Goal: Find specific page/section: Find specific page/section

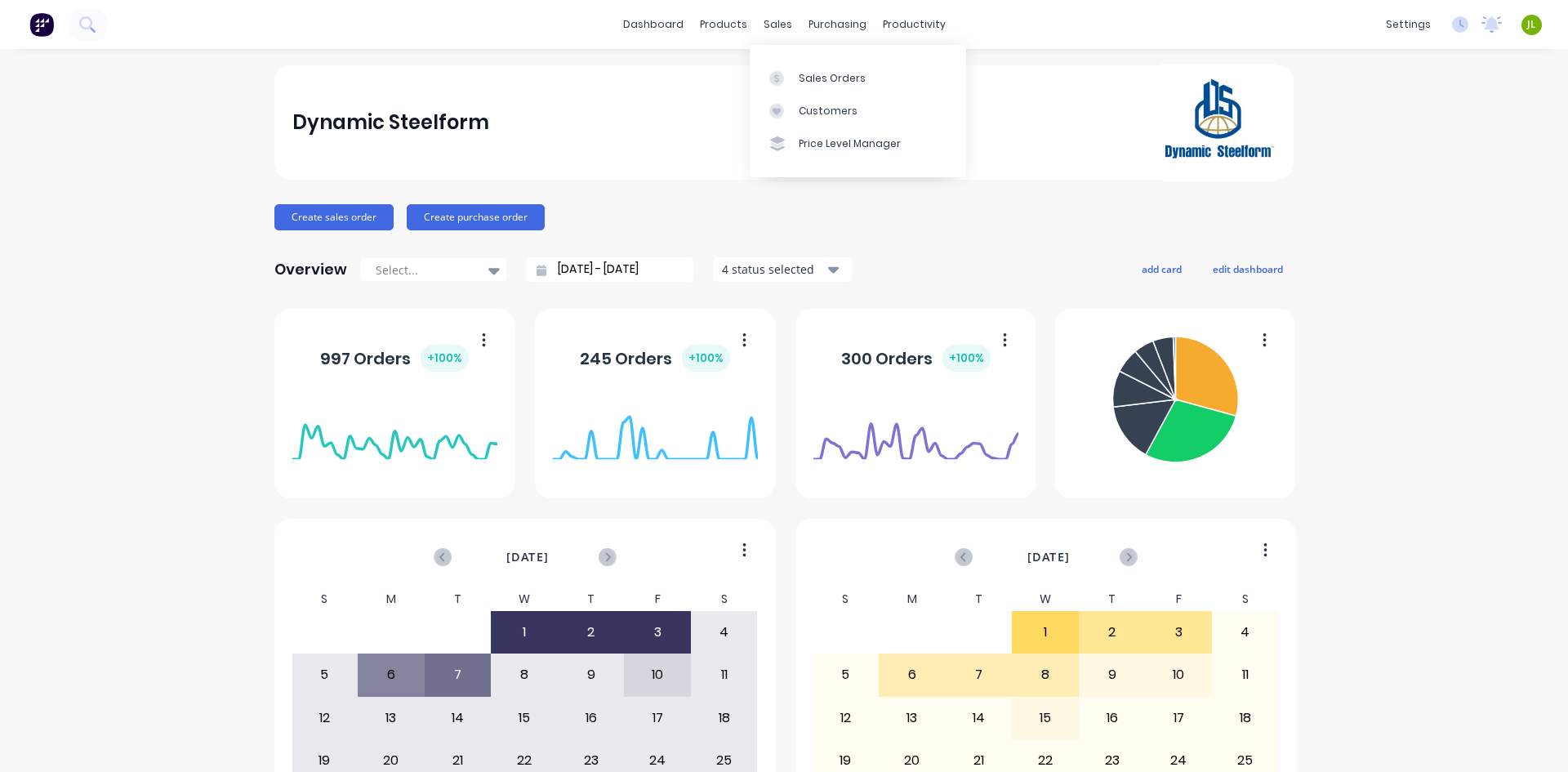
click at [789, 113] on div at bounding box center [782, 110] width 25 height 15
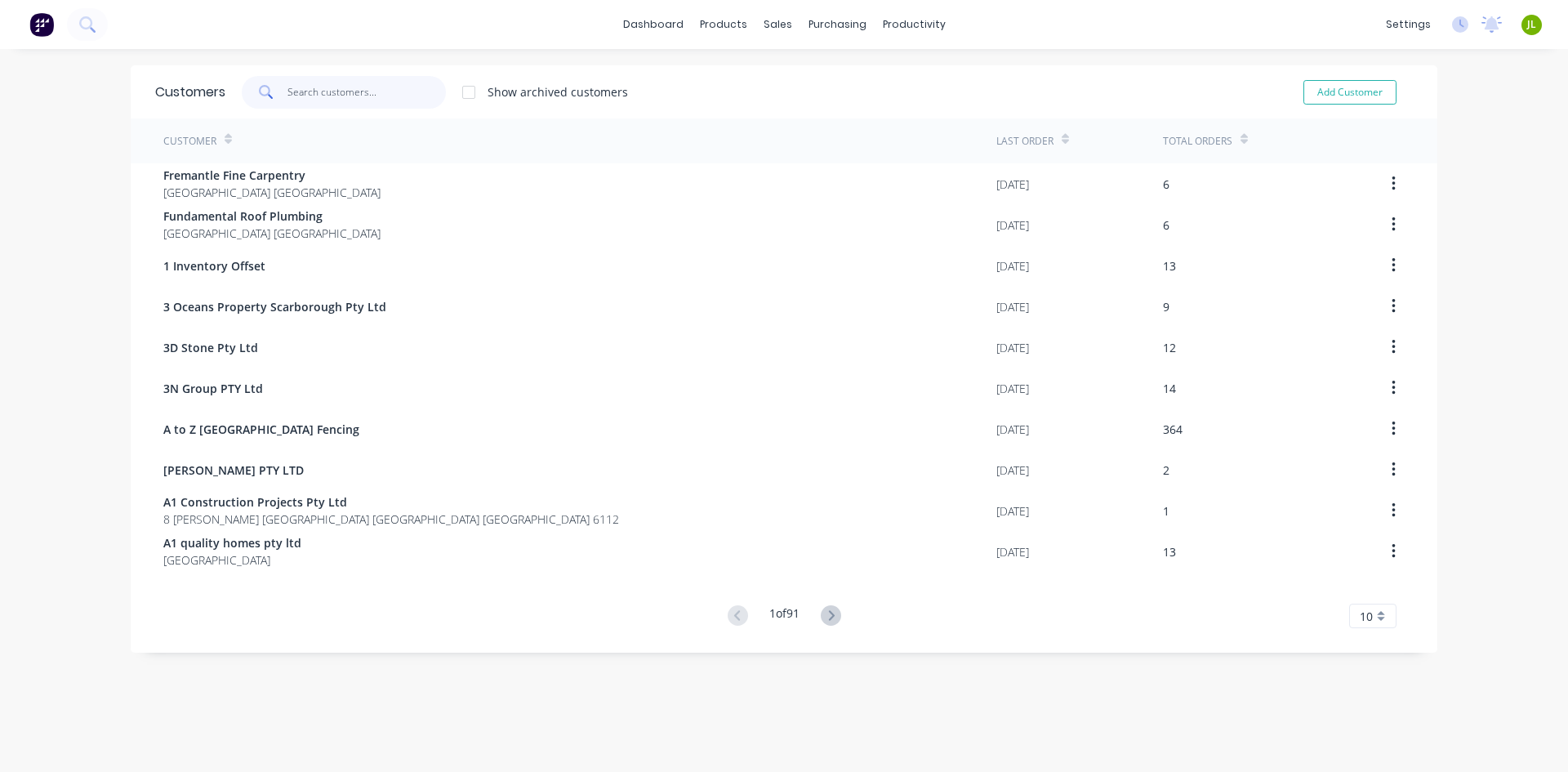
click at [365, 93] on input "text" at bounding box center [367, 92] width 159 height 33
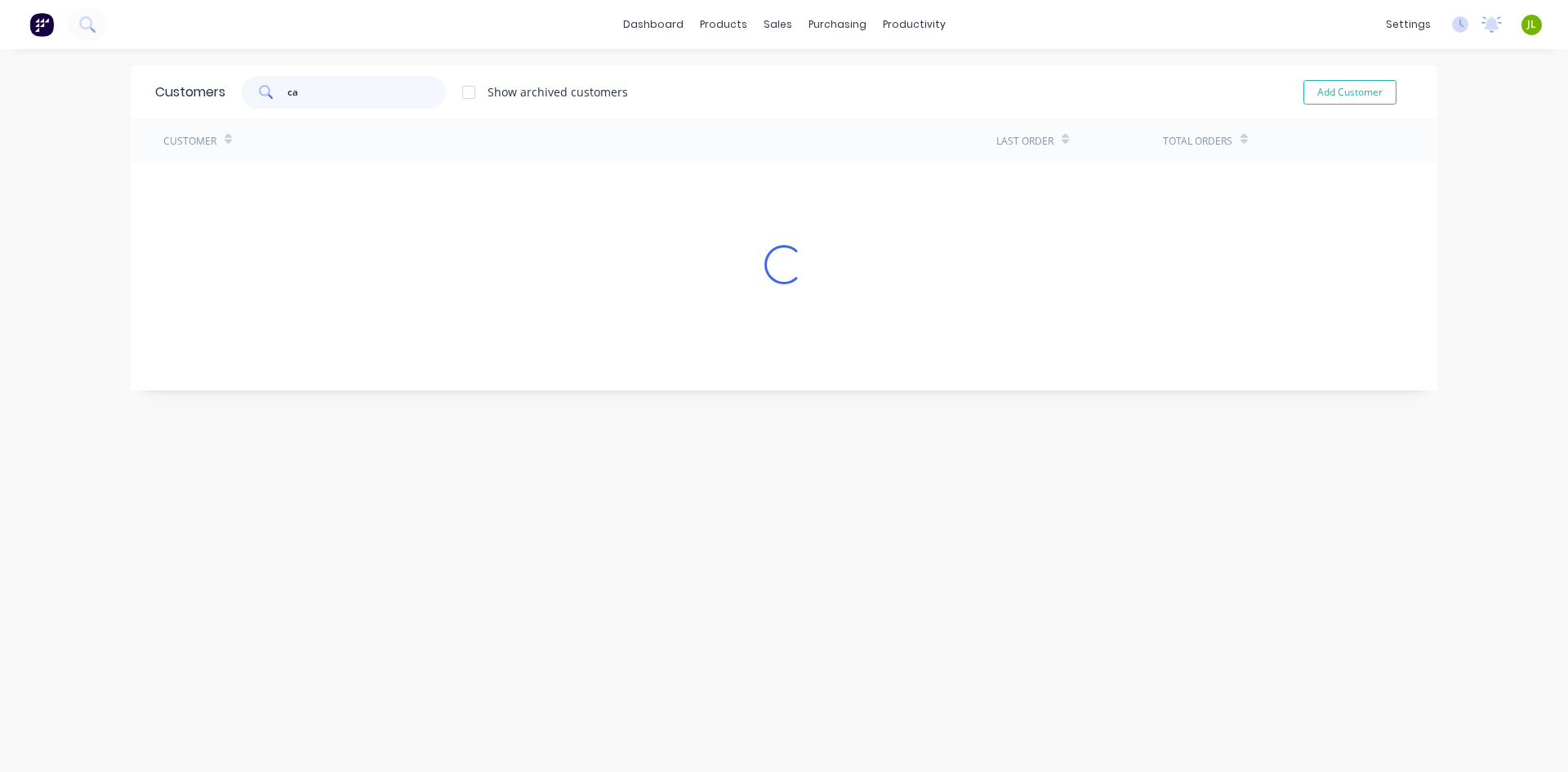
type input "c"
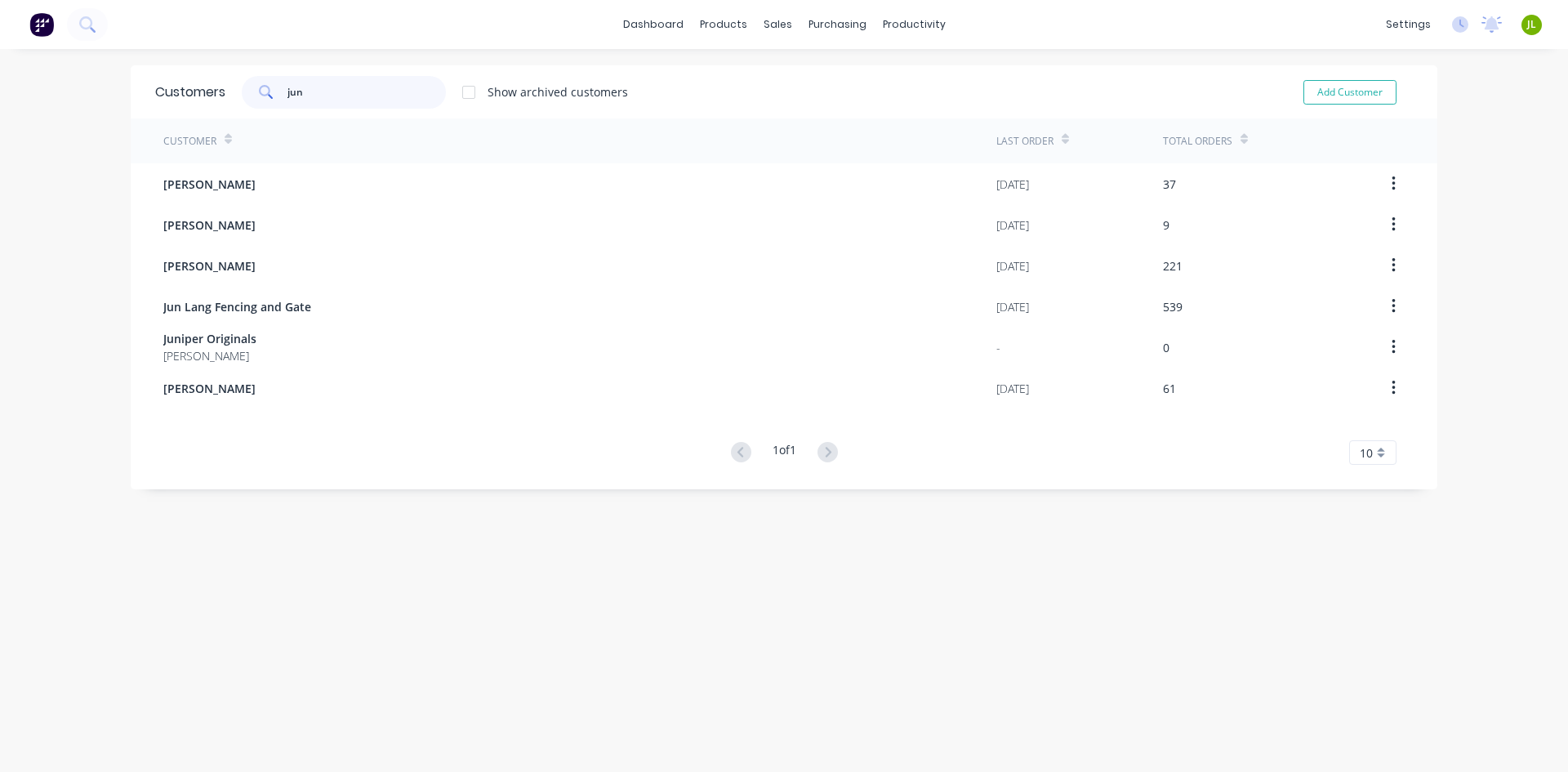
drag, startPoint x: 303, startPoint y: 98, endPoint x: 257, endPoint y: 98, distance: 46.0
click at [257, 98] on div "jun" at bounding box center [343, 92] width 204 height 33
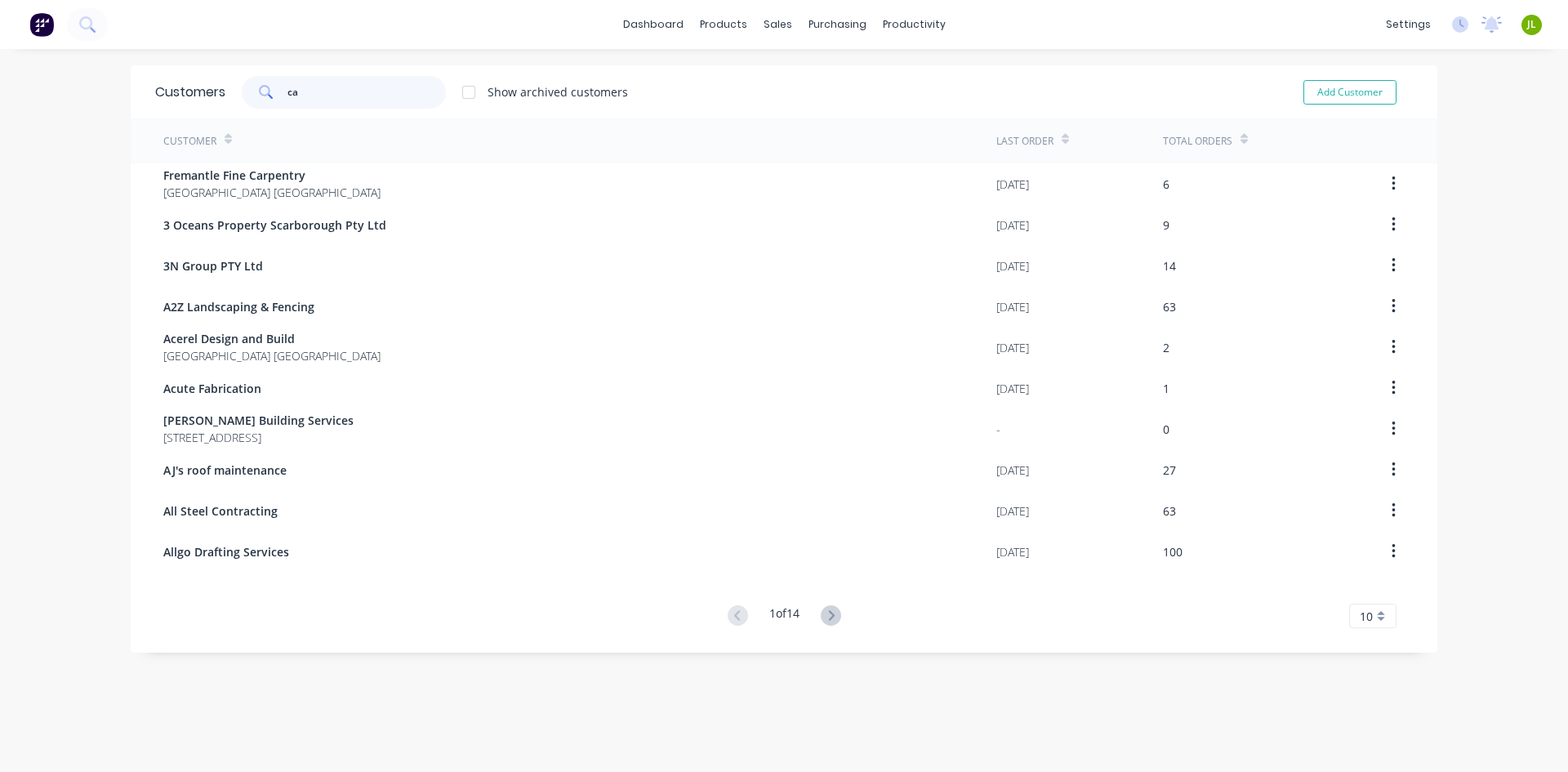
type input "c"
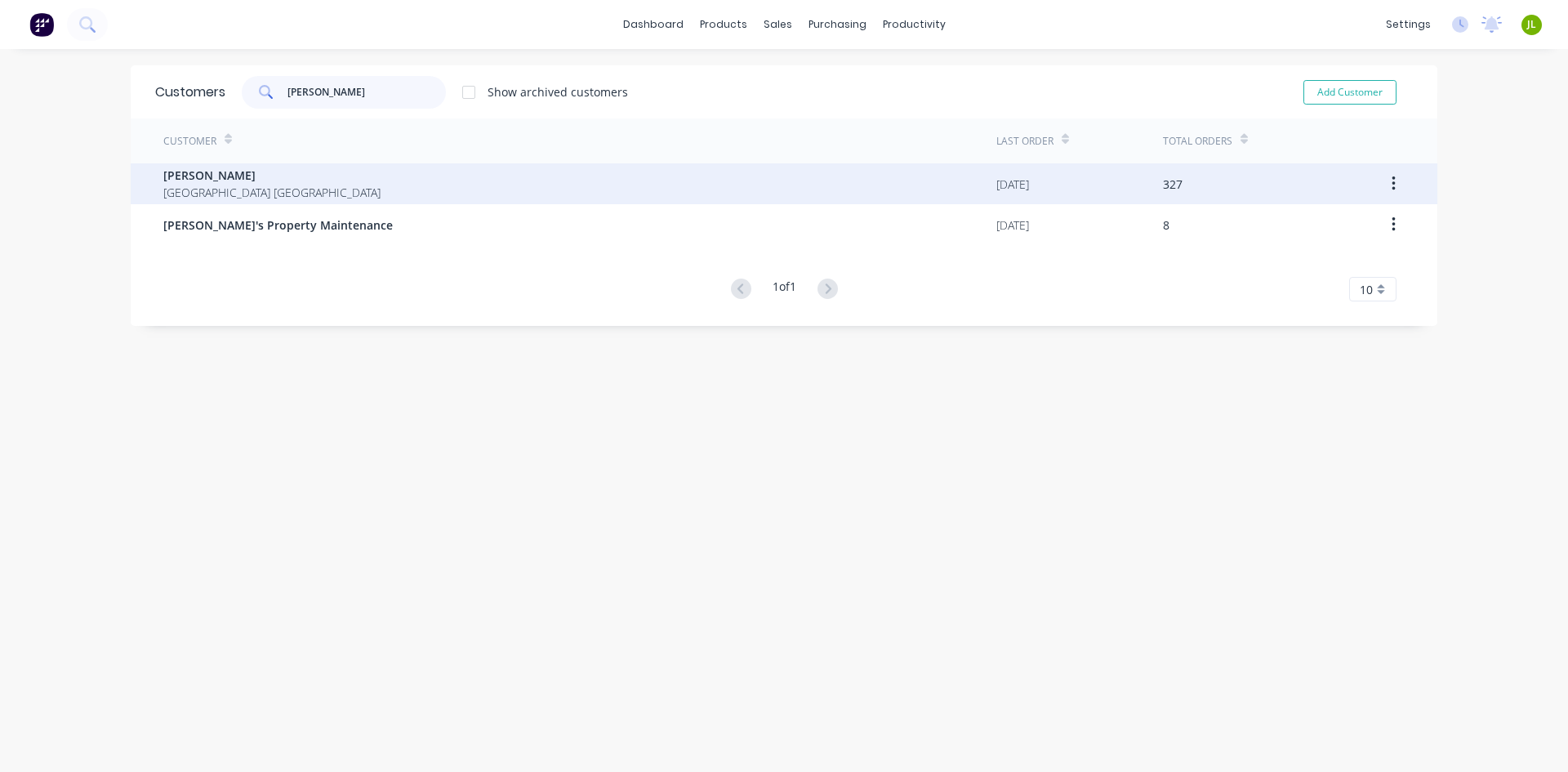
type input "[PERSON_NAME]"
click at [272, 175] on span "[PERSON_NAME]" at bounding box center [271, 175] width 218 height 17
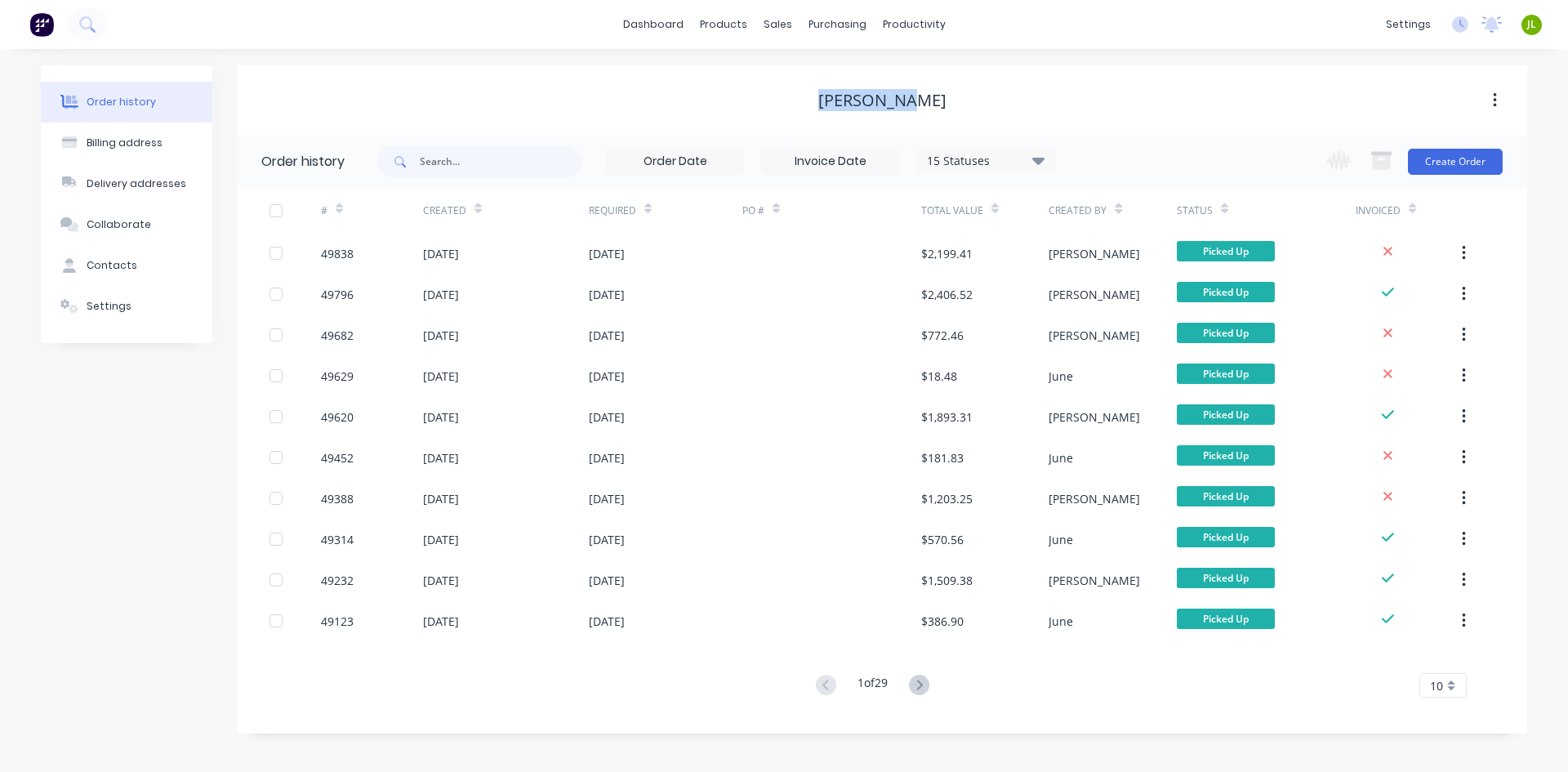
drag, startPoint x: 931, startPoint y: 104, endPoint x: 826, endPoint y: 101, distance: 105.0
click at [826, 101] on div "[PERSON_NAME]" at bounding box center [882, 100] width 1291 height 20
copy div "[PERSON_NAME]"
click at [93, 258] on button "Contacts" at bounding box center [126, 265] width 172 height 41
select select "AU"
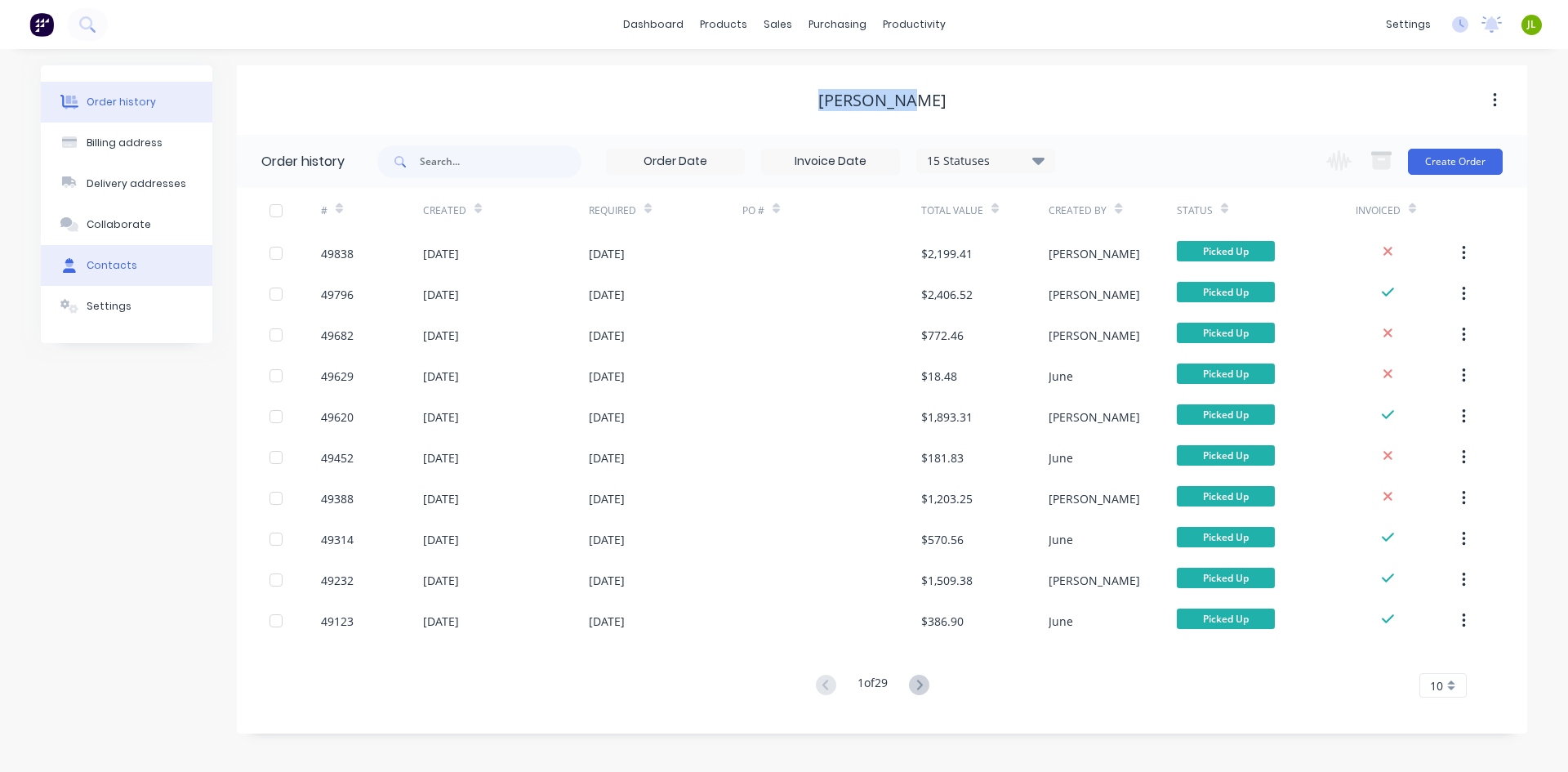
select select "AU"
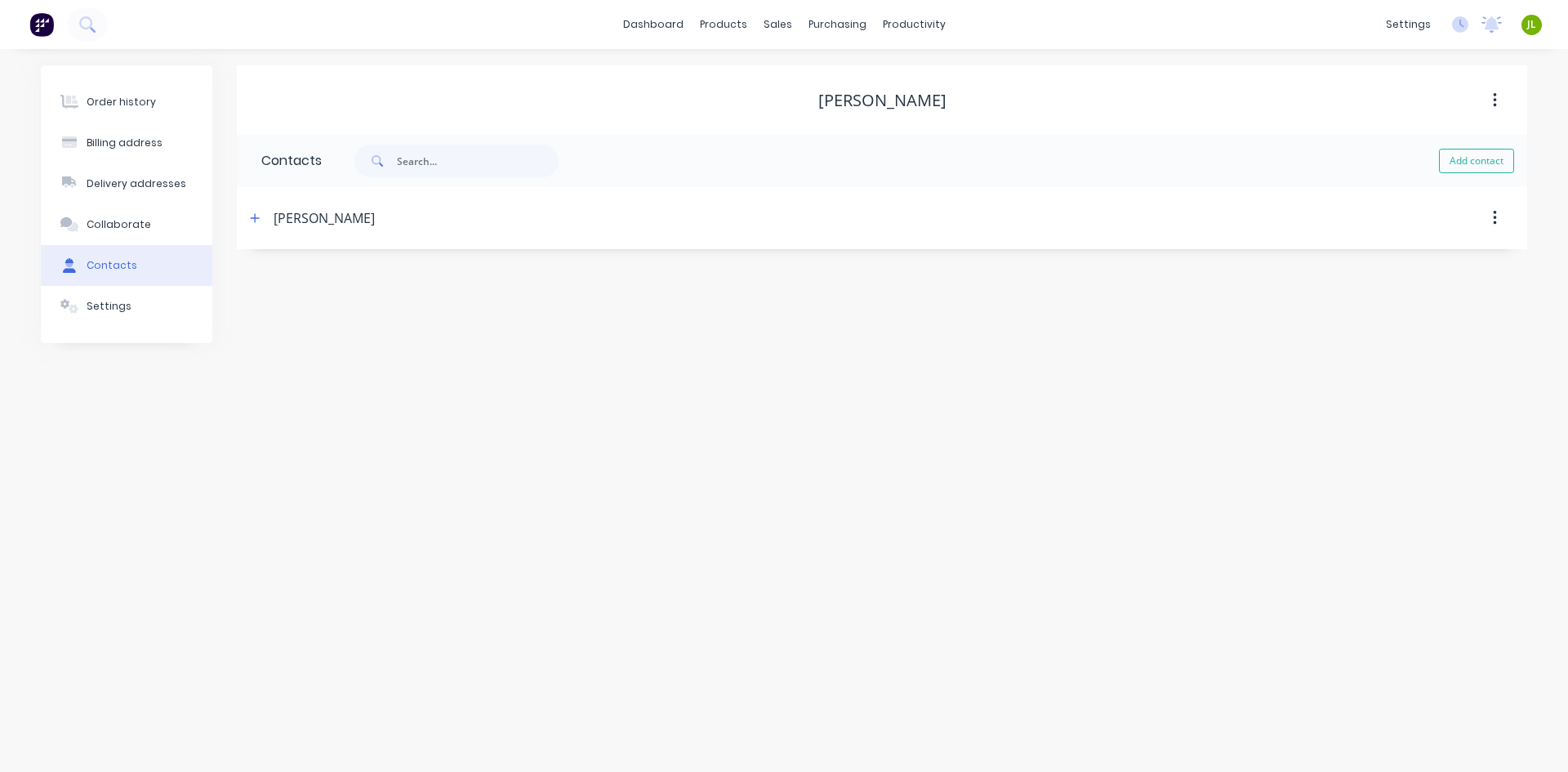
click at [281, 218] on div "[PERSON_NAME]" at bounding box center [324, 218] width 101 height 20
click at [256, 224] on button "button" at bounding box center [255, 218] width 21 height 21
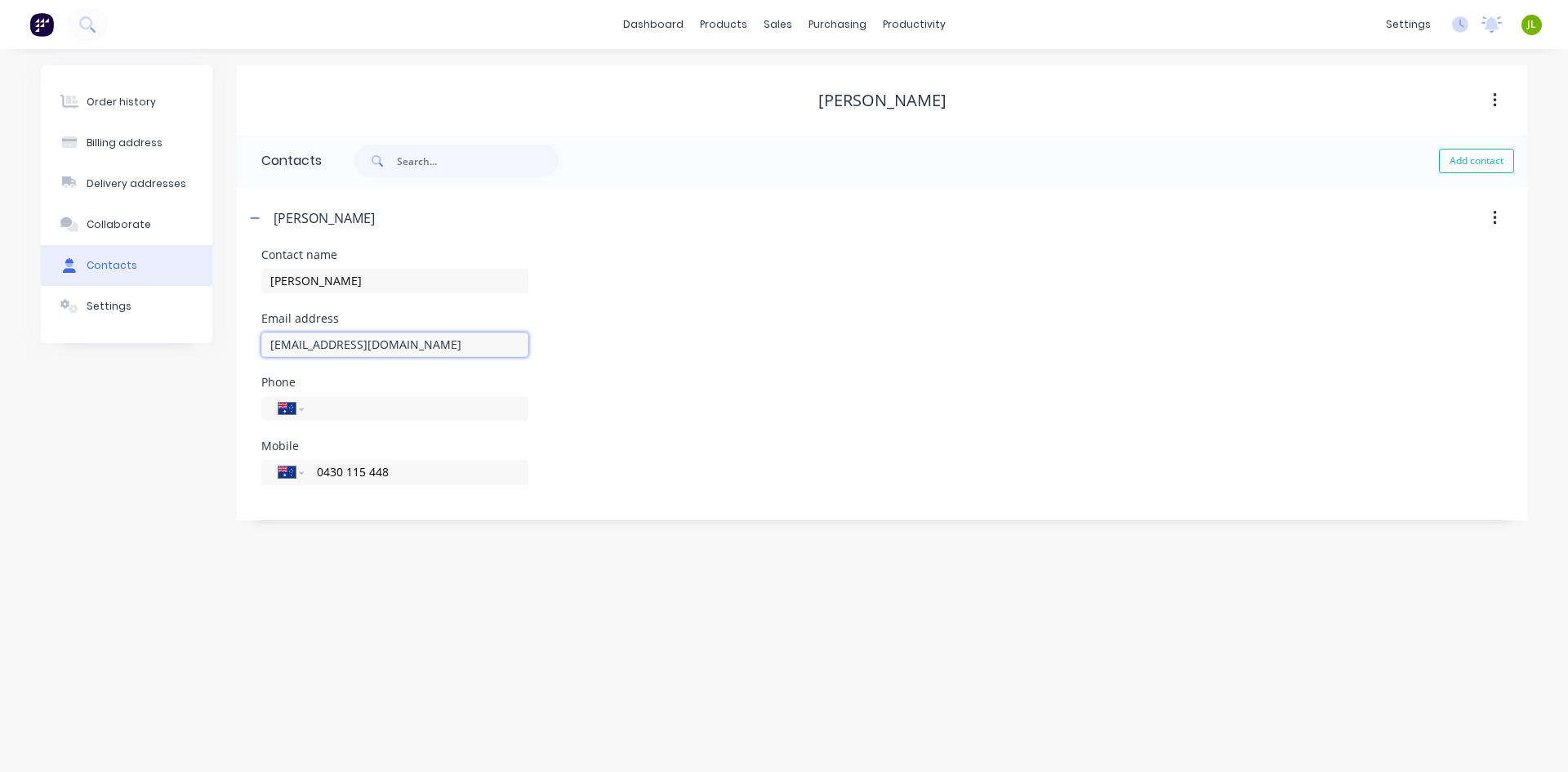
drag, startPoint x: 415, startPoint y: 348, endPoint x: 256, endPoint y: 341, distance: 159.2
click at [256, 341] on div "Contact name [PERSON_NAME] Email address [EMAIL_ADDRESS][DOMAIN_NAME] Phone Int…" at bounding box center [882, 385] width 1291 height 272
click at [791, 106] on div at bounding box center [787, 110] width 25 height 15
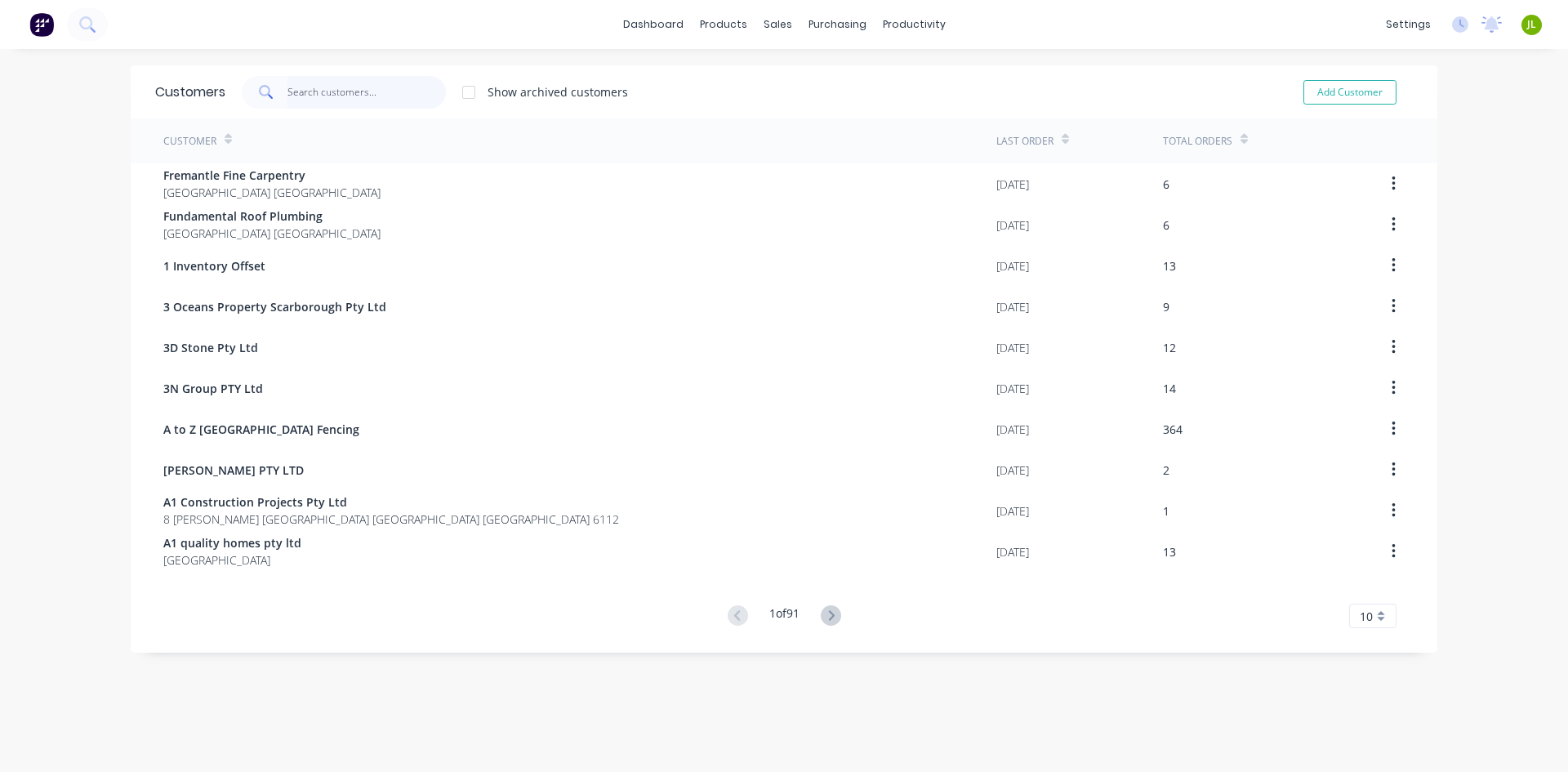
click at [344, 98] on input "text" at bounding box center [367, 92] width 159 height 33
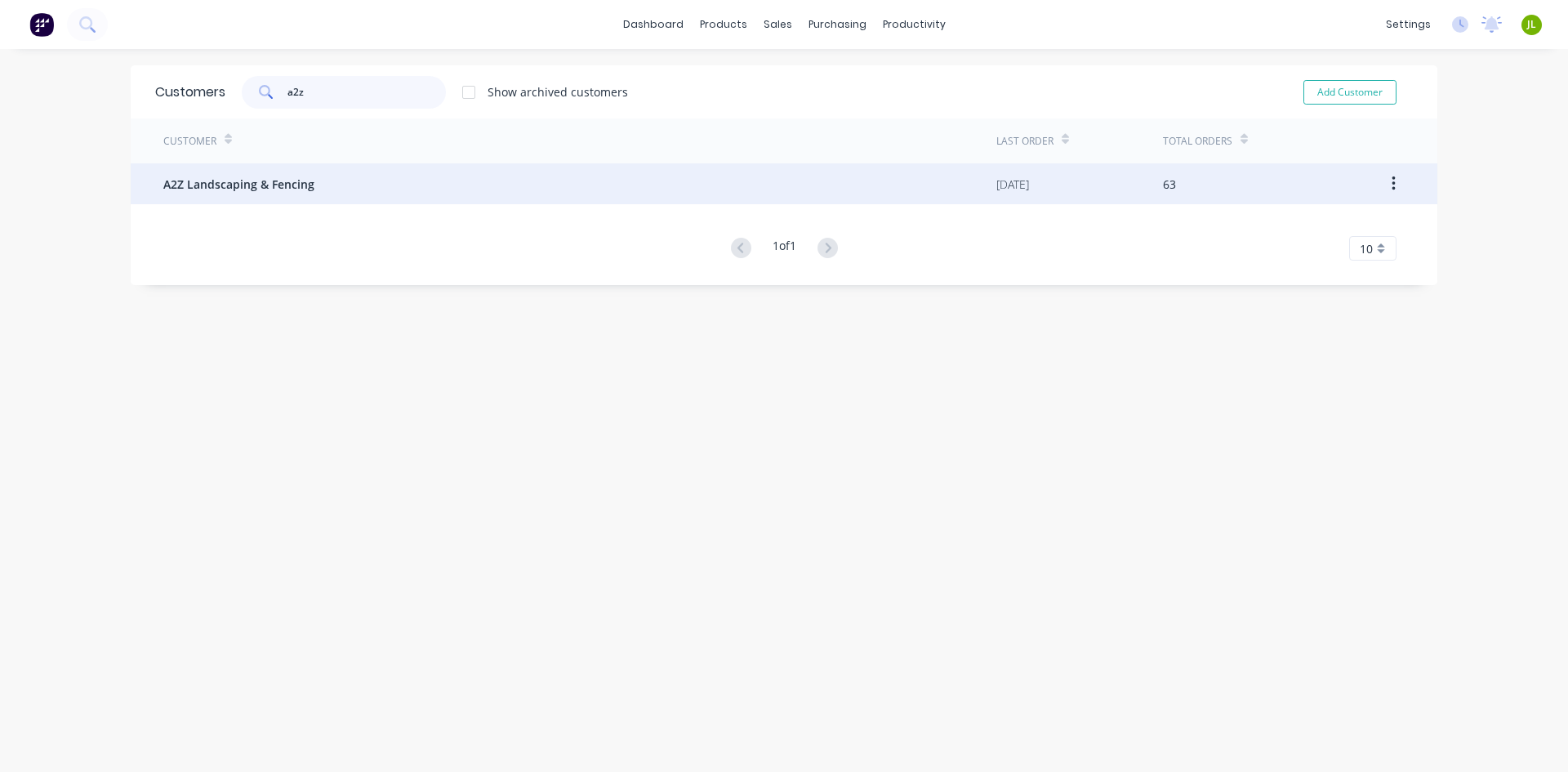
type input "a2z"
click at [348, 182] on div "A2Z Landscaping & Fencing" at bounding box center [580, 183] width 833 height 41
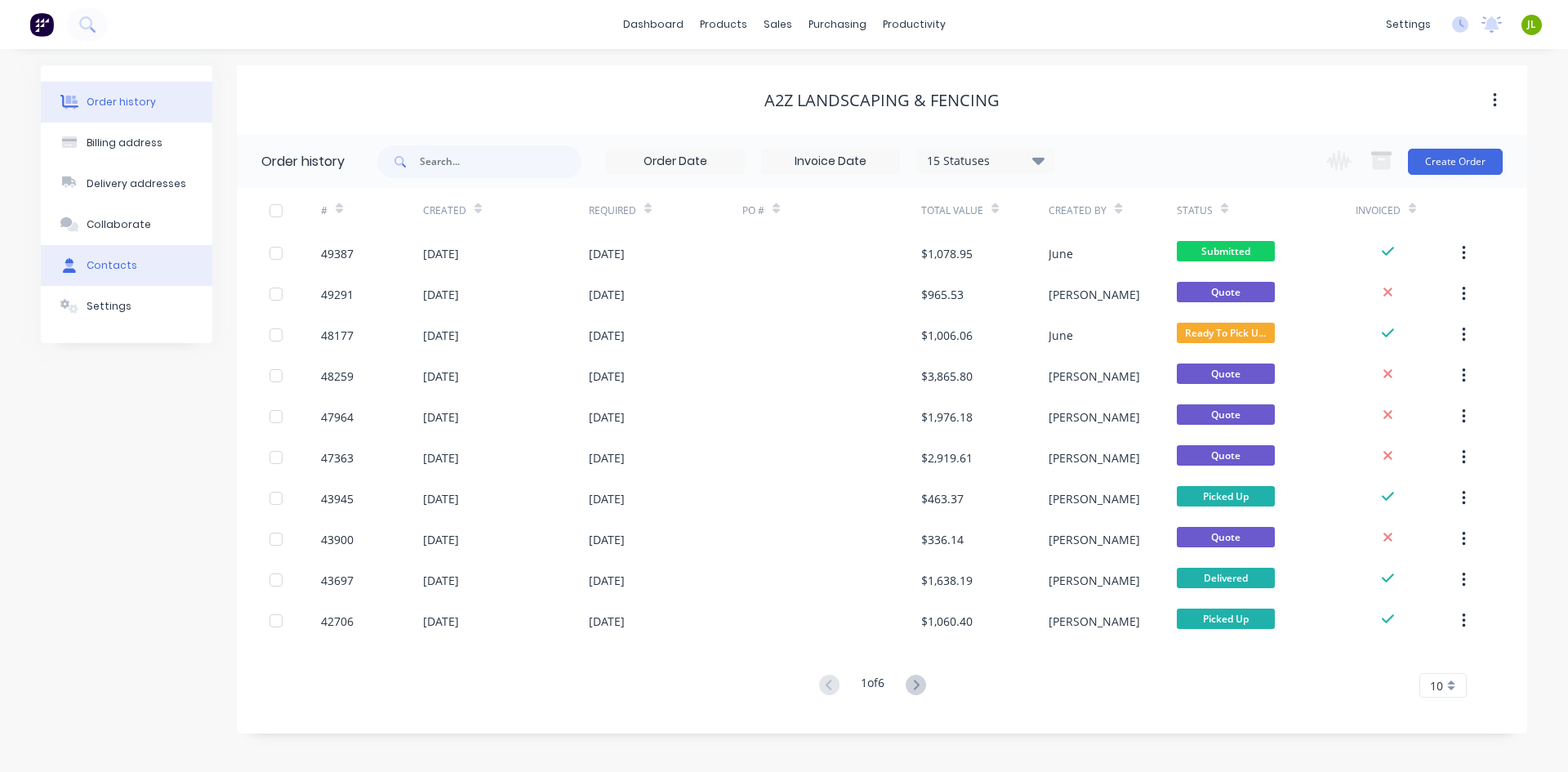
click at [125, 264] on div "Contacts" at bounding box center [111, 266] width 51 height 15
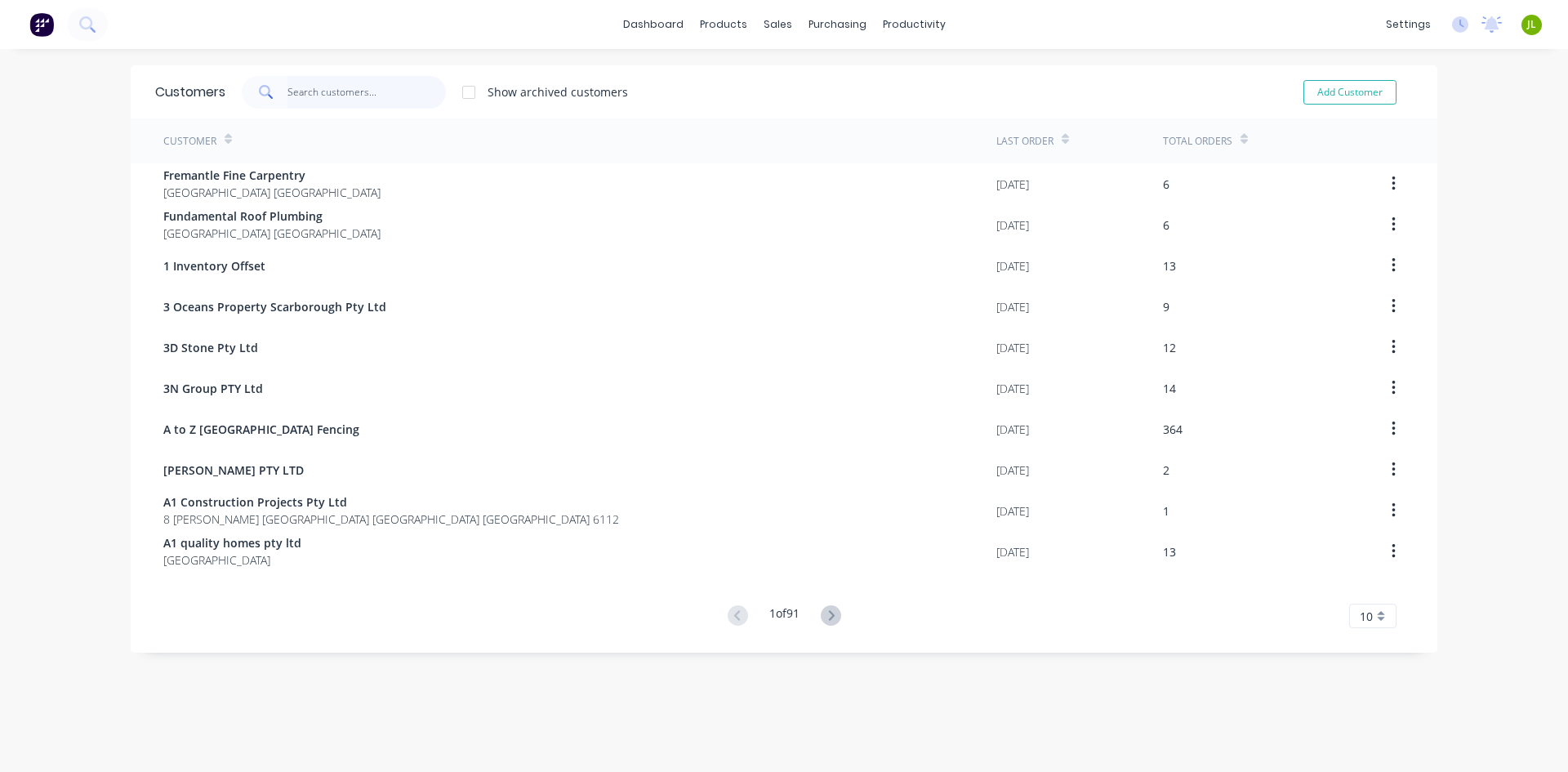
click at [344, 85] on input "text" at bounding box center [367, 92] width 159 height 33
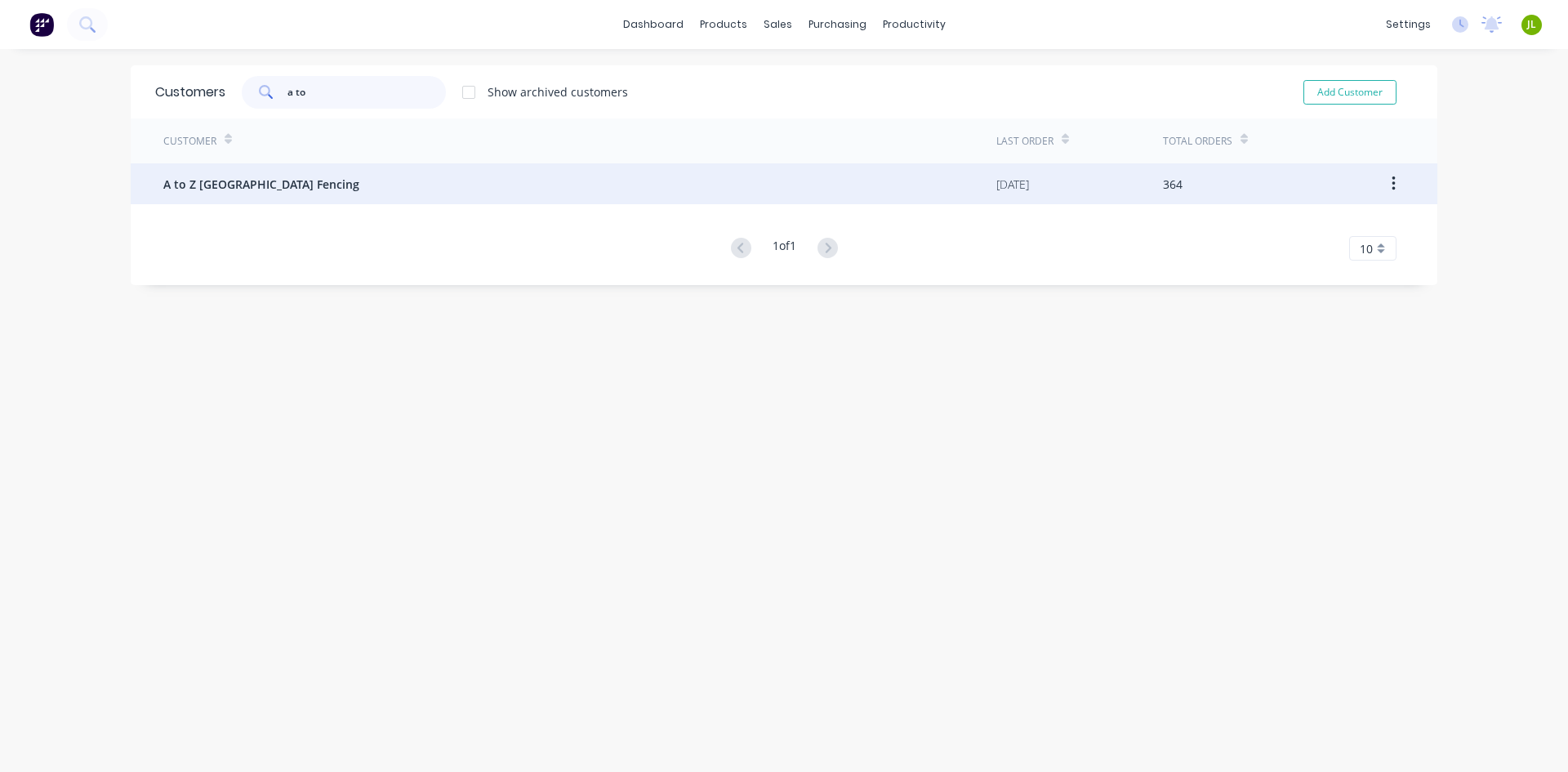
type input "a to"
click at [339, 204] on div "A to Z [GEOGRAPHIC_DATA] Fencing" at bounding box center [580, 183] width 833 height 41
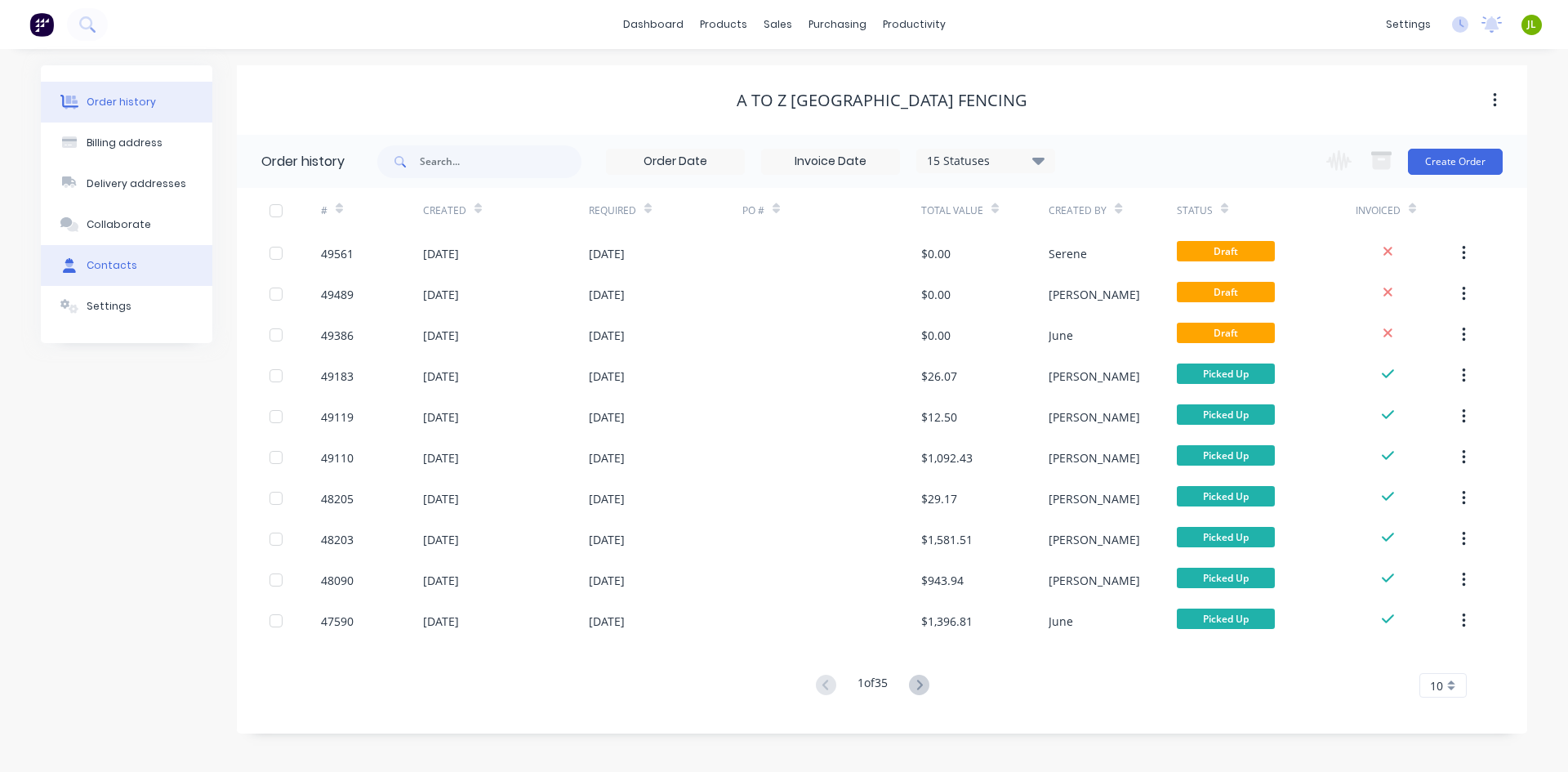
click at [141, 254] on button "Contacts" at bounding box center [126, 265] width 172 height 41
select select "AU"
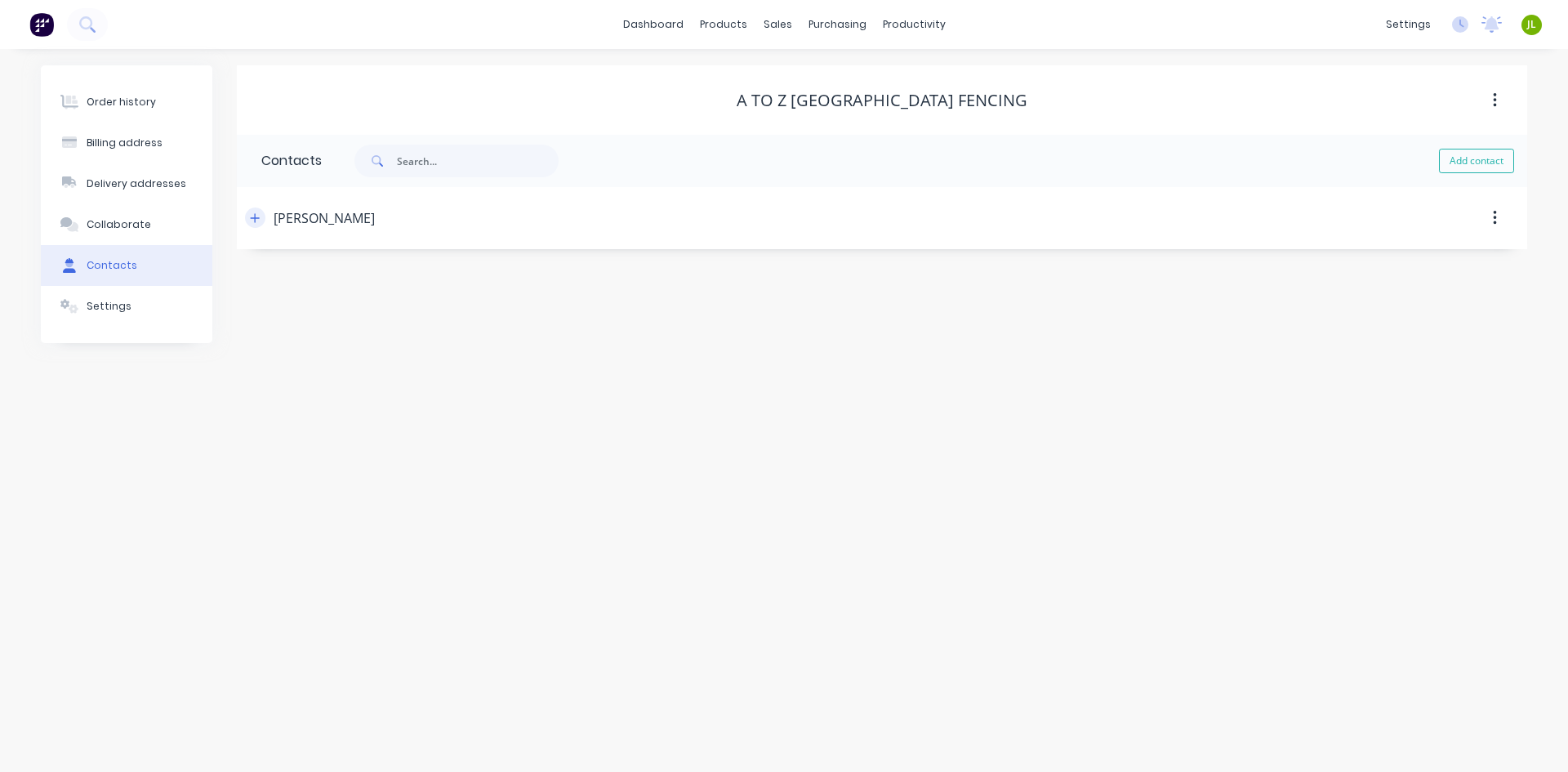
click at [251, 219] on icon "button" at bounding box center [255, 219] width 10 height 12
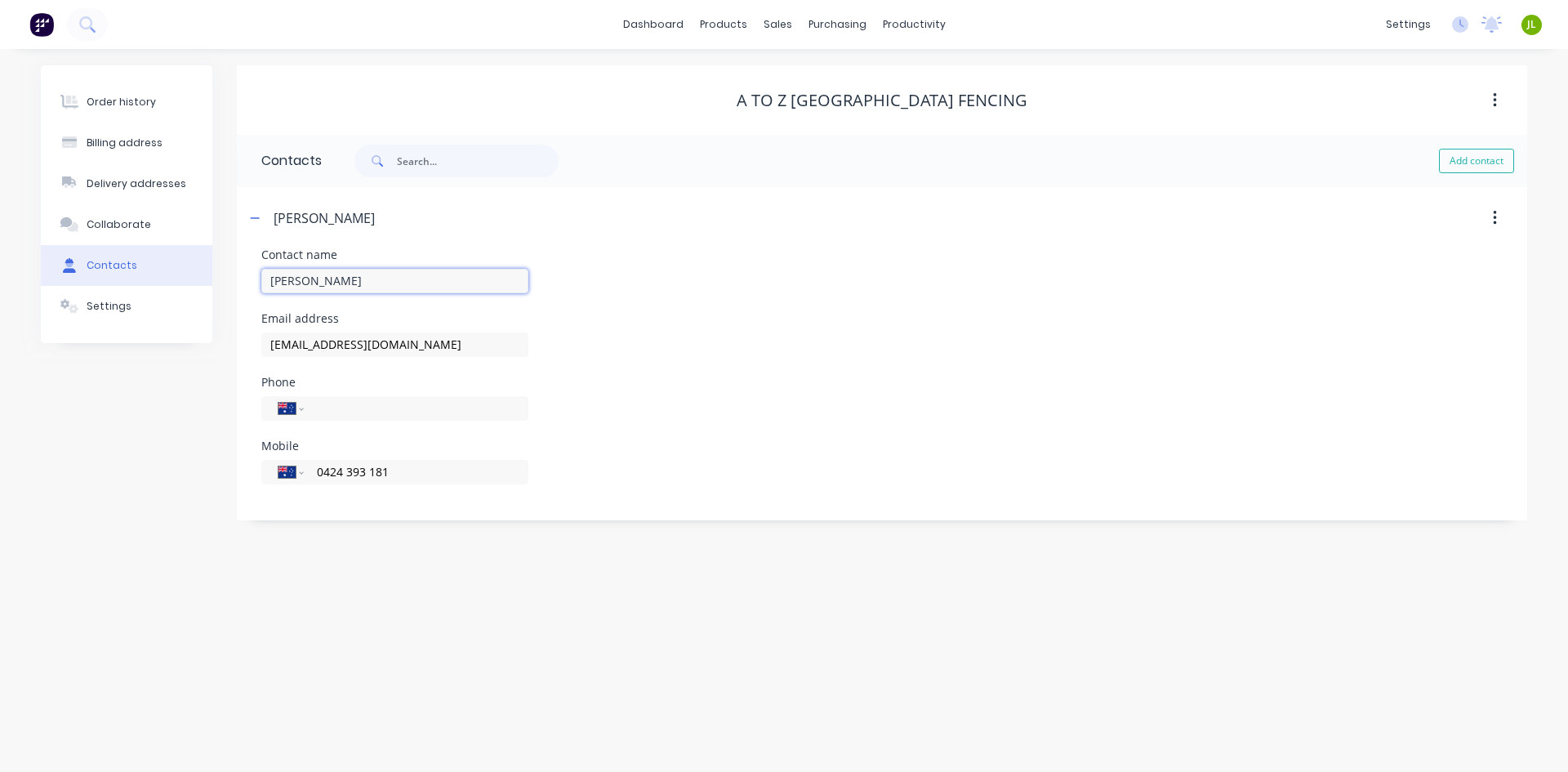
drag, startPoint x: 252, startPoint y: 279, endPoint x: 231, endPoint y: 279, distance: 21.0
click at [231, 279] on div "Order history Billing address Delivery addresses Collaborate Contacts Settings …" at bounding box center [784, 293] width 1486 height 456
drag, startPoint x: 812, startPoint y: 115, endPoint x: 976, endPoint y: 95, distance: 165.2
click at [841, 110] on div "A to Z [GEOGRAPHIC_DATA] Fencing" at bounding box center [882, 100] width 1291 height 70
click at [968, 99] on div "A to Z [GEOGRAPHIC_DATA] Fencing" at bounding box center [882, 100] width 290 height 20
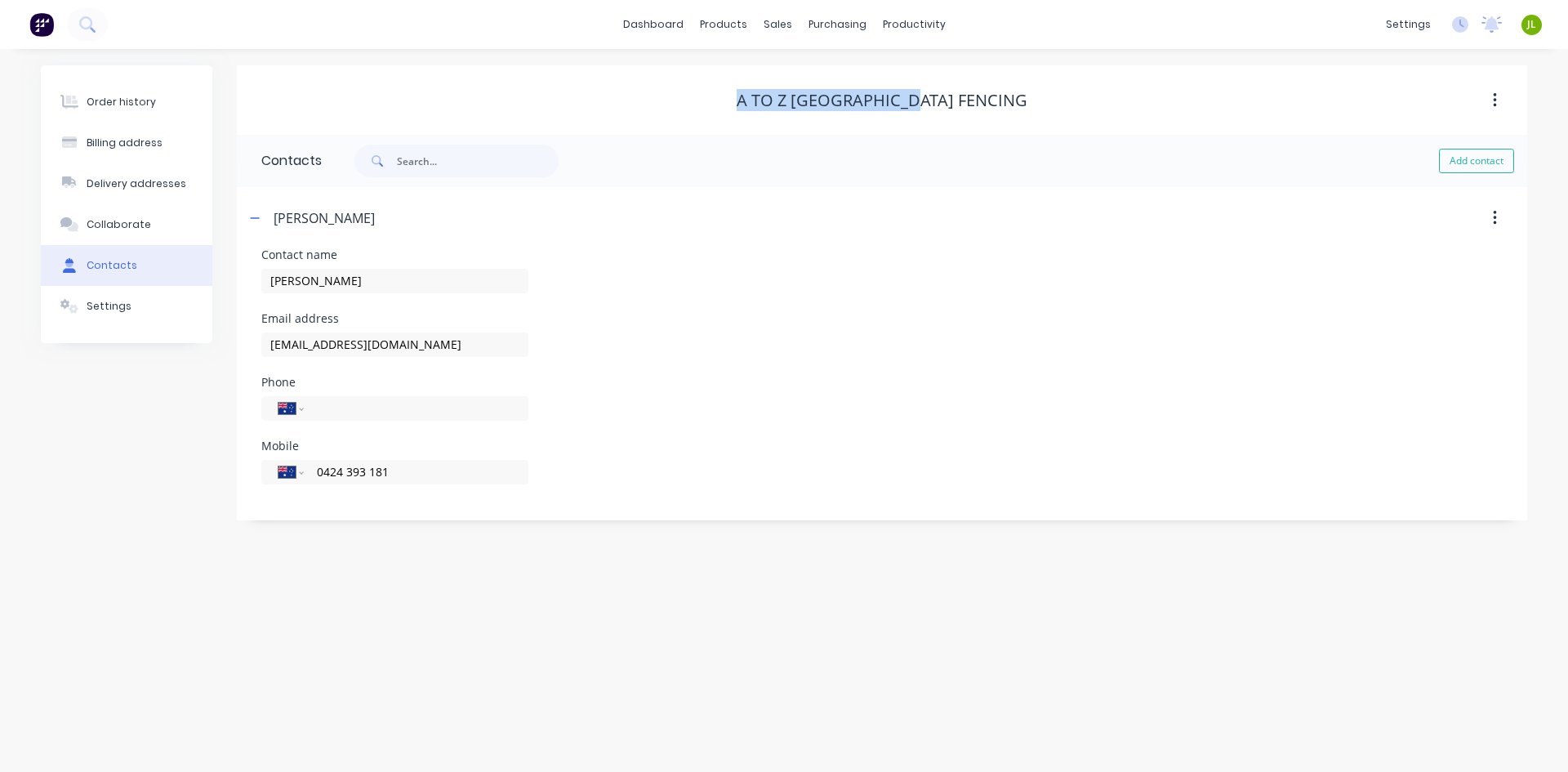
drag, startPoint x: 983, startPoint y: 101, endPoint x: 794, endPoint y: 103, distance: 189.0
click at [794, 103] on div "A to Z [GEOGRAPHIC_DATA] Fencing" at bounding box center [882, 100] width 1291 height 20
copy div "A to Z [GEOGRAPHIC_DATA] Fencing"
click at [440, 341] on input "[EMAIL_ADDRESS][DOMAIN_NAME]" at bounding box center [395, 344] width 267 height 25
drag, startPoint x: 443, startPoint y: 344, endPoint x: 204, endPoint y: 325, distance: 239.8
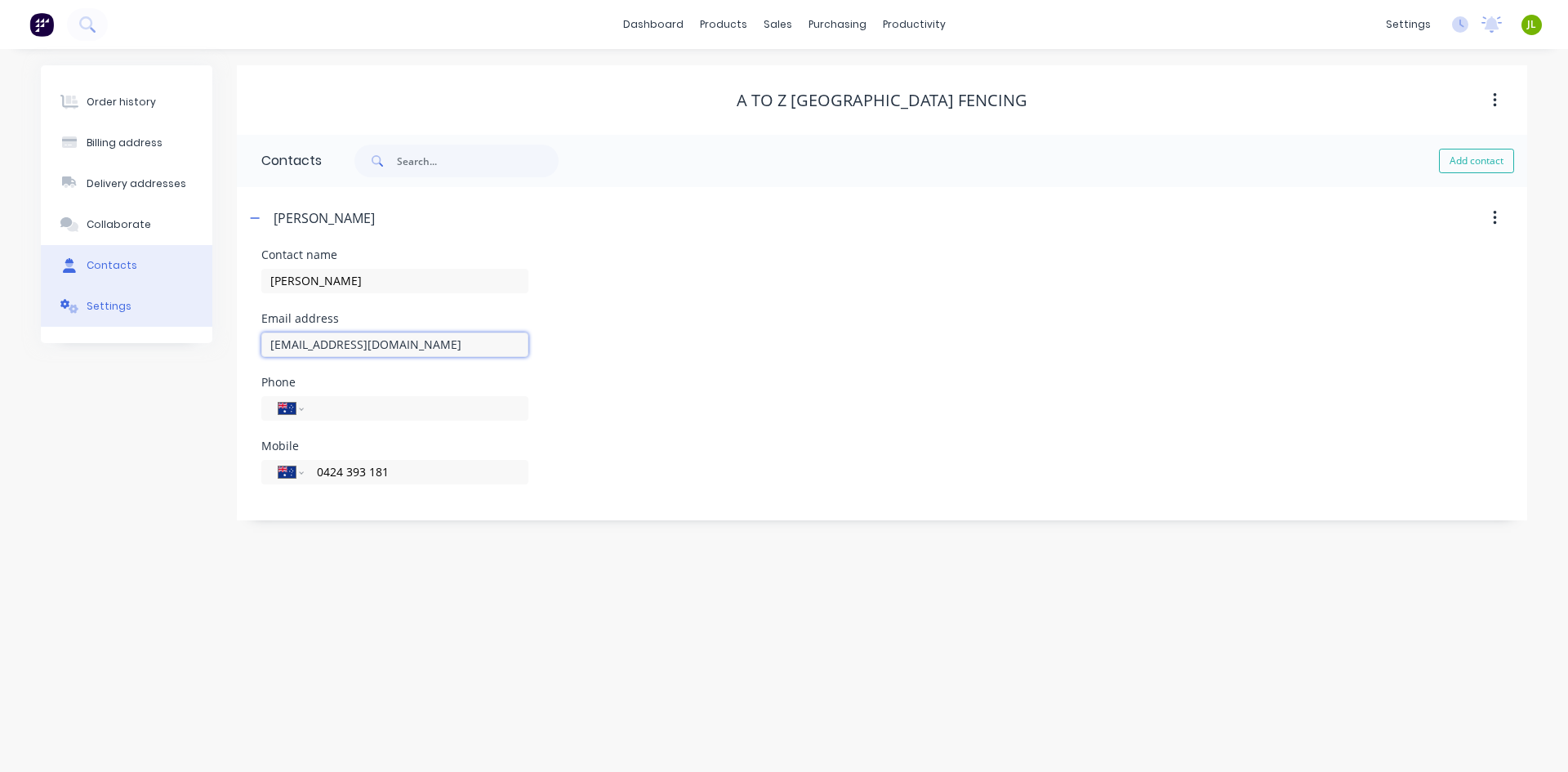
click at [204, 325] on div "Order history Billing address Delivery addresses Collaborate Contacts Settings …" at bounding box center [784, 293] width 1486 height 456
click at [425, 479] on input "0424 393 181" at bounding box center [413, 472] width 196 height 19
drag, startPoint x: 427, startPoint y: 473, endPoint x: 299, endPoint y: 462, distance: 128.5
click at [299, 462] on div "International [GEOGRAPHIC_DATA] [GEOGRAPHIC_DATA] [GEOGRAPHIC_DATA] [GEOGRAPHIC…" at bounding box center [395, 473] width 267 height 25
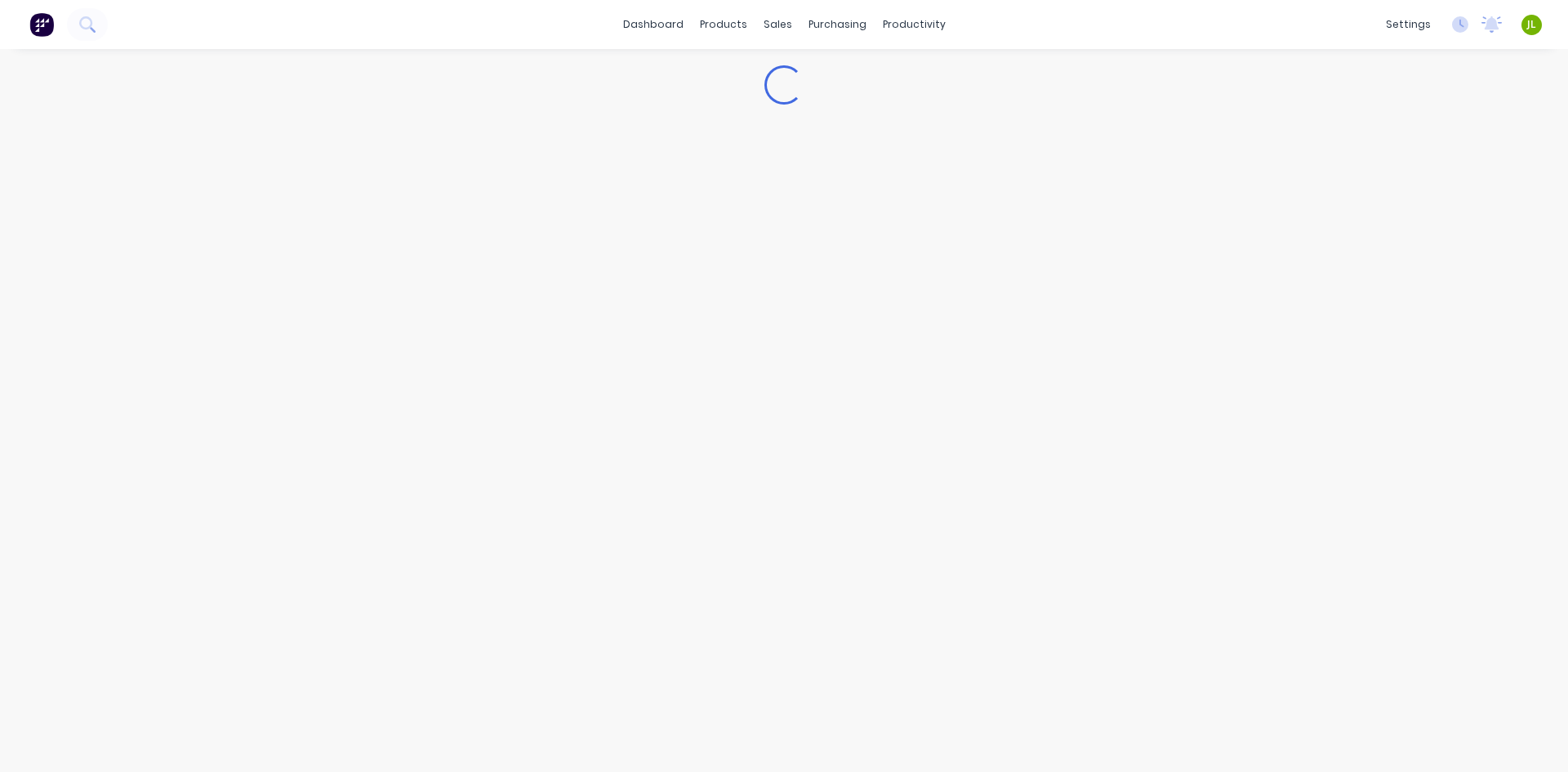
select select "AU"
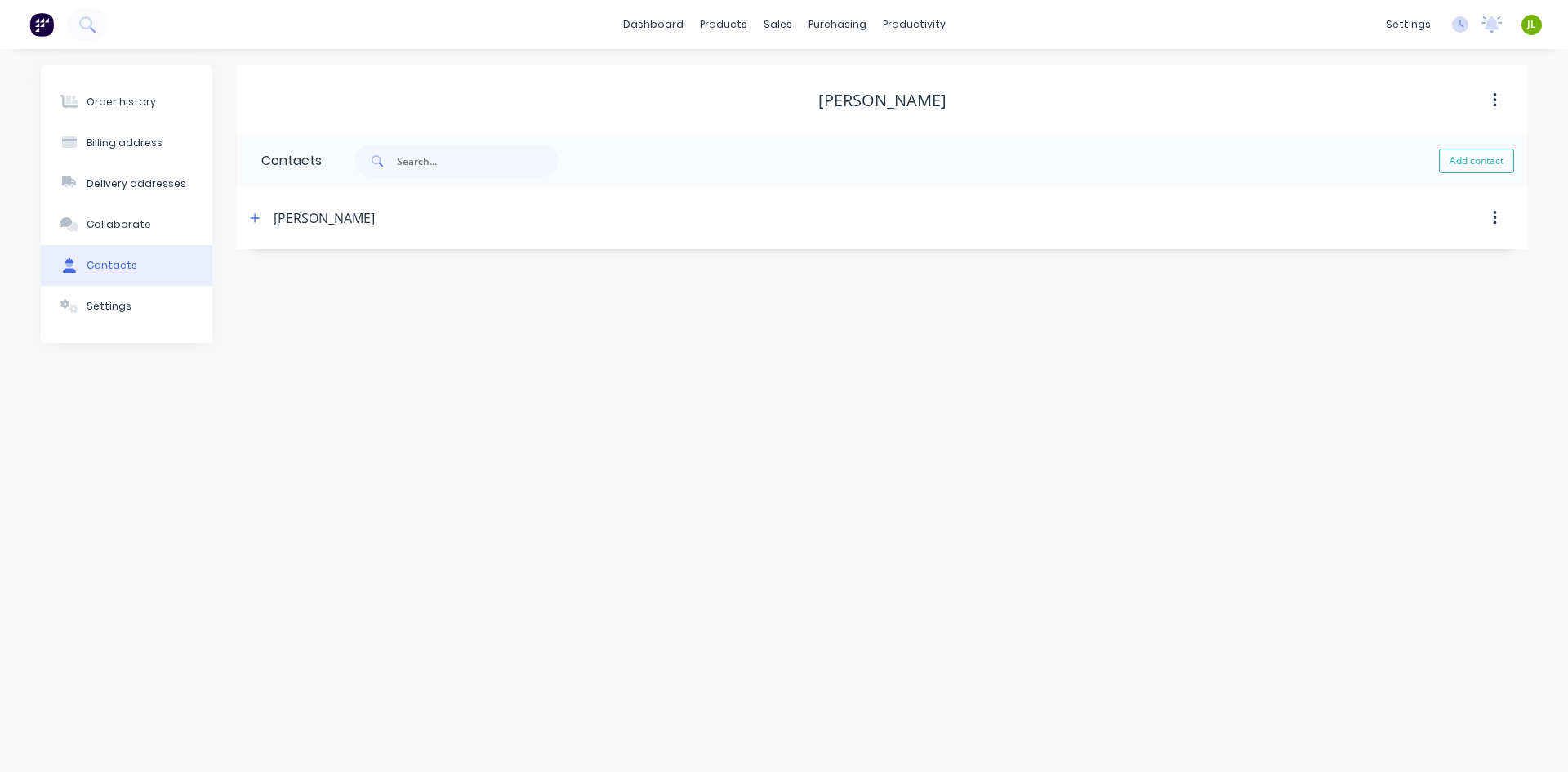
drag, startPoint x: 257, startPoint y: 224, endPoint x: 301, endPoint y: 264, distance: 59.5
click at [257, 224] on button "button" at bounding box center [255, 218] width 21 height 21
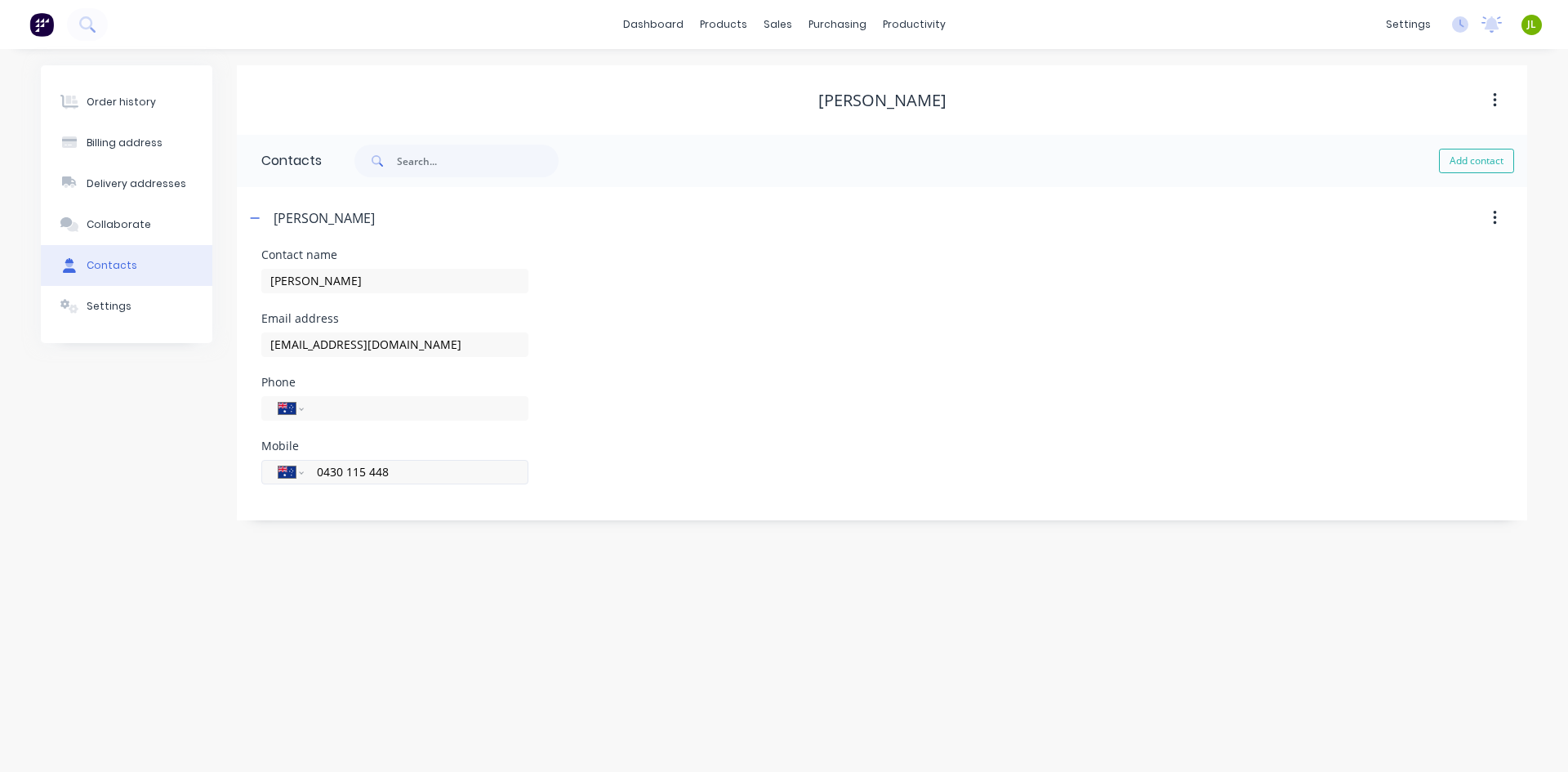
click at [379, 474] on input "0430 115 448" at bounding box center [413, 472] width 196 height 19
drag, startPoint x: 409, startPoint y: 475, endPoint x: 312, endPoint y: 473, distance: 97.0
click at [312, 473] on div "International [GEOGRAPHIC_DATA] [GEOGRAPHIC_DATA] [GEOGRAPHIC_DATA] [GEOGRAPHIC…" at bounding box center [395, 473] width 267 height 25
